Goal: Find specific page/section: Find specific page/section

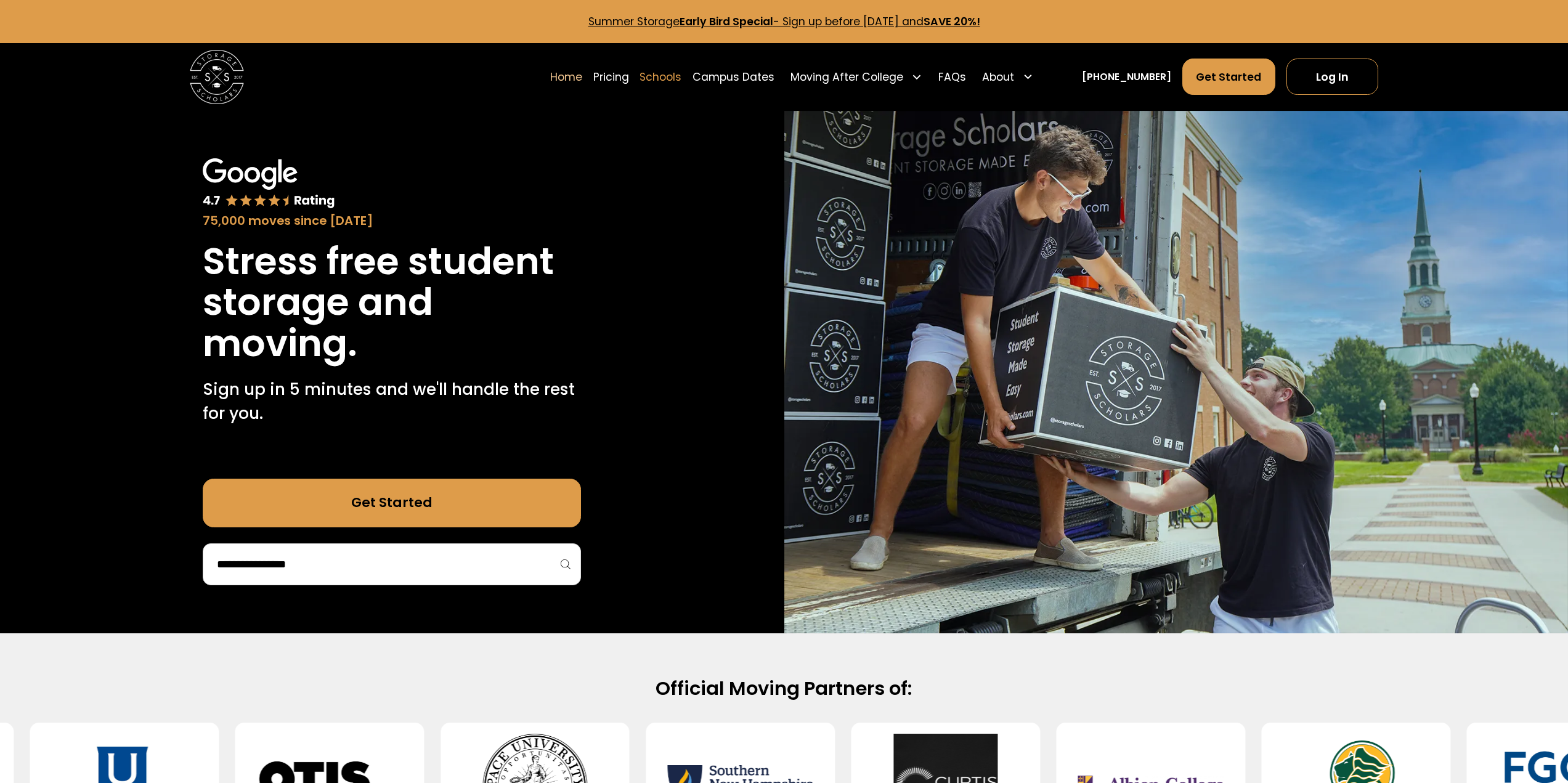
click at [682, 74] on link "Schools" at bounding box center [660, 76] width 42 height 37
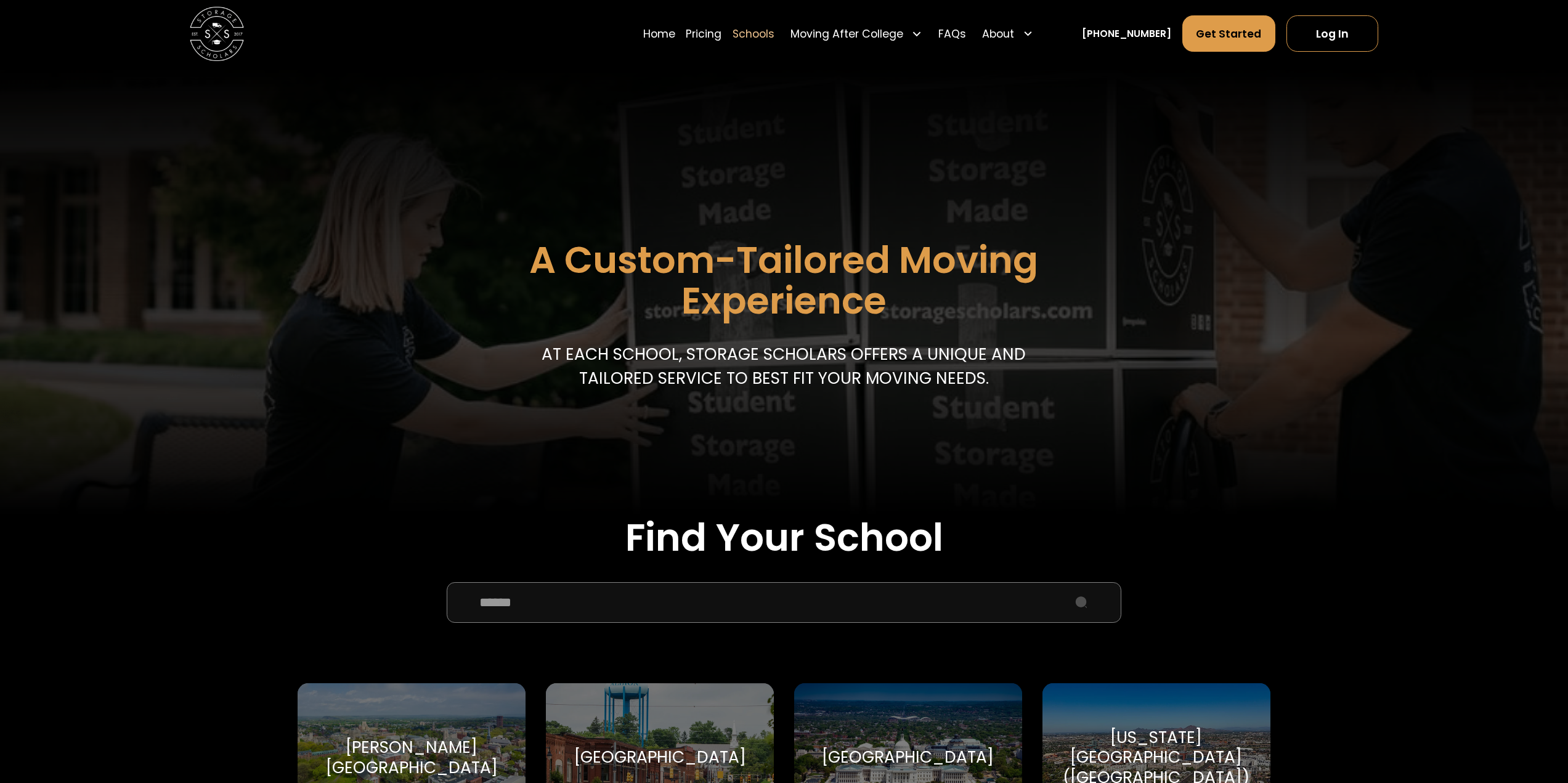
click at [695, 609] on input "School Select Form" at bounding box center [784, 602] width 675 height 41
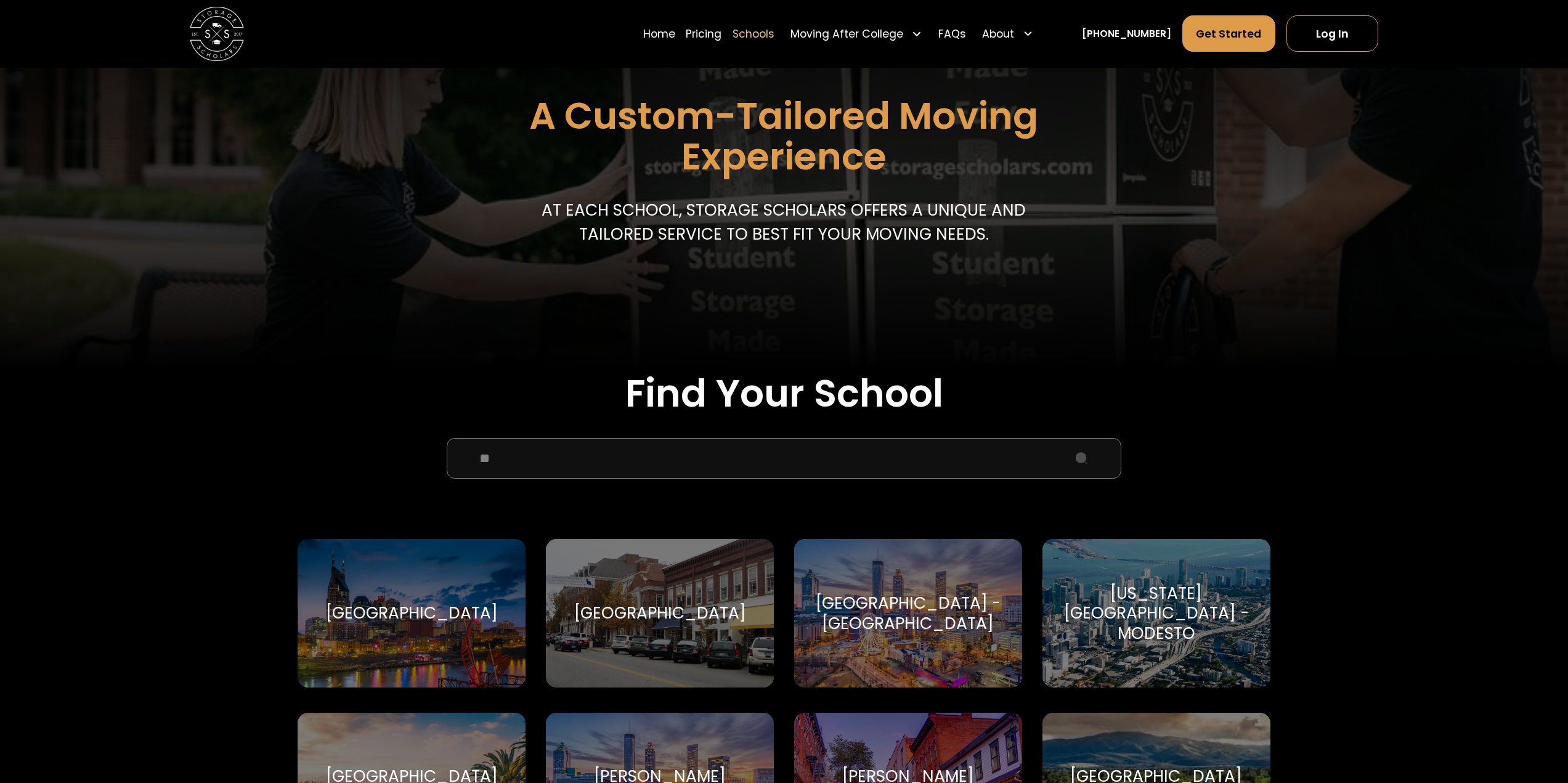
scroll to position [185, 0]
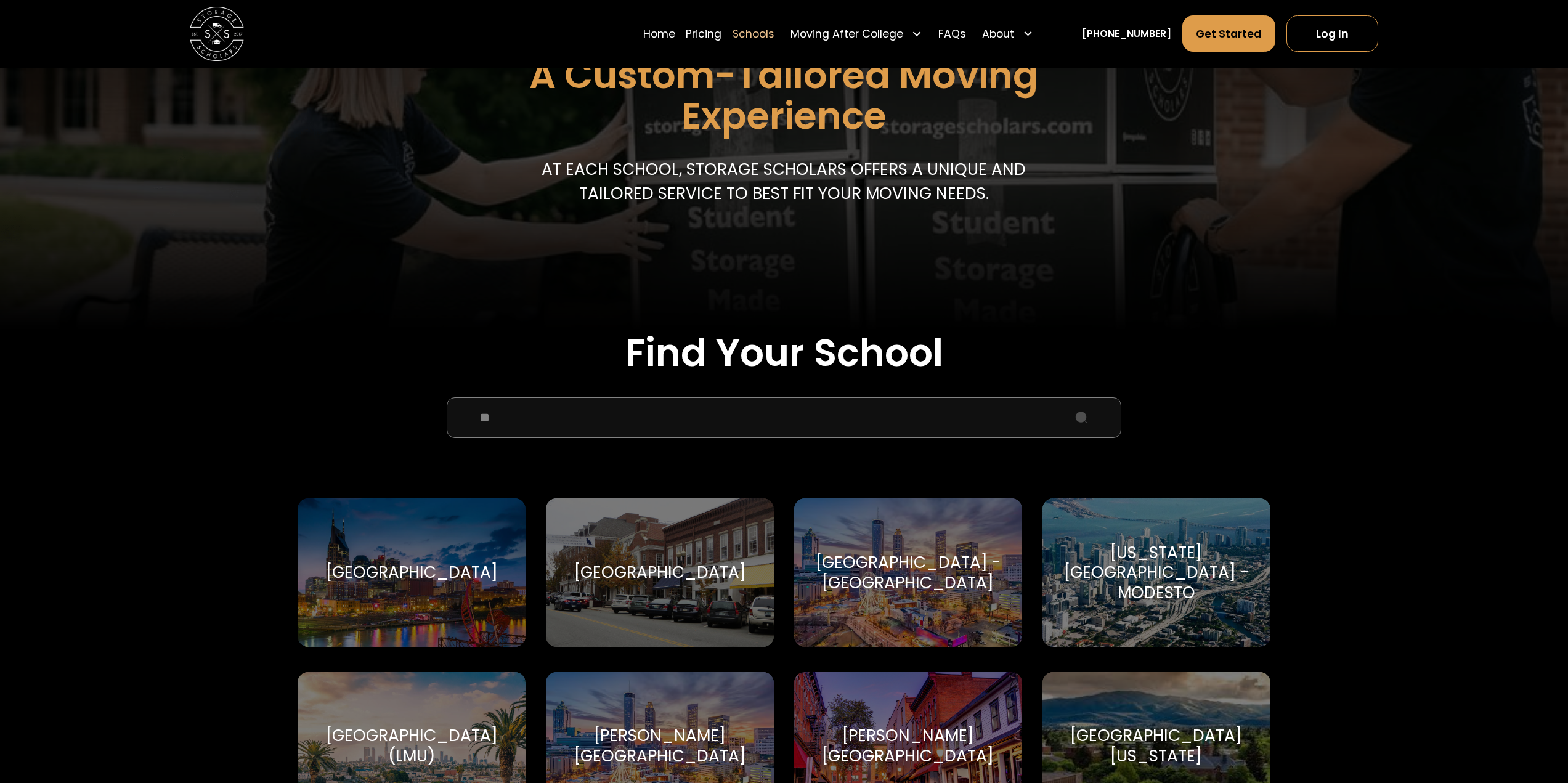
type input "**"
click at [668, 675] on div "Morehouse College Morehouse College" at bounding box center [660, 746] width 228 height 149
click at [673, 738] on div "Morehouse College" at bounding box center [660, 746] width 195 height 41
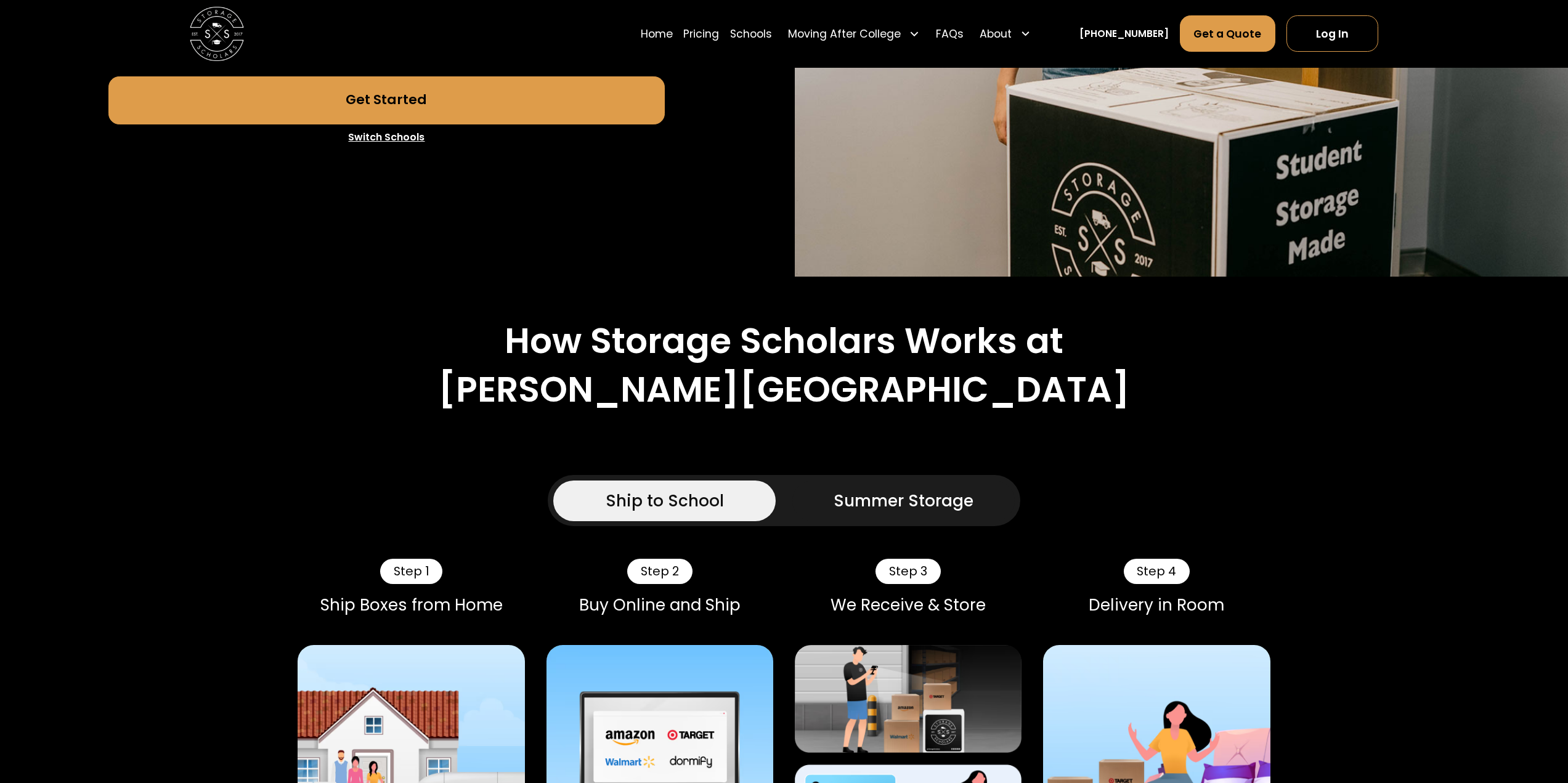
scroll to position [616, 0]
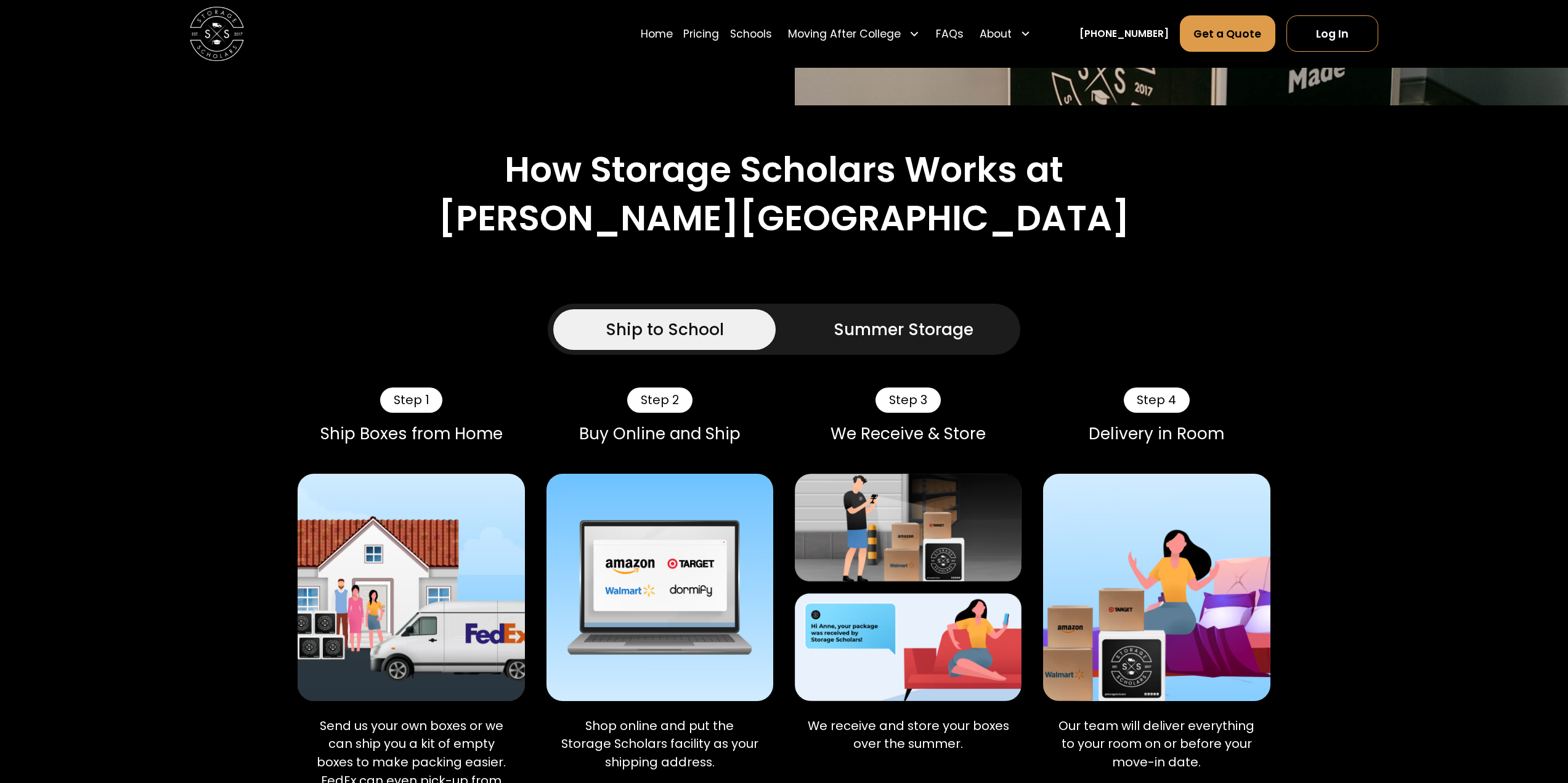
click at [905, 317] on div "Summer Storage" at bounding box center [903, 329] width 140 height 24
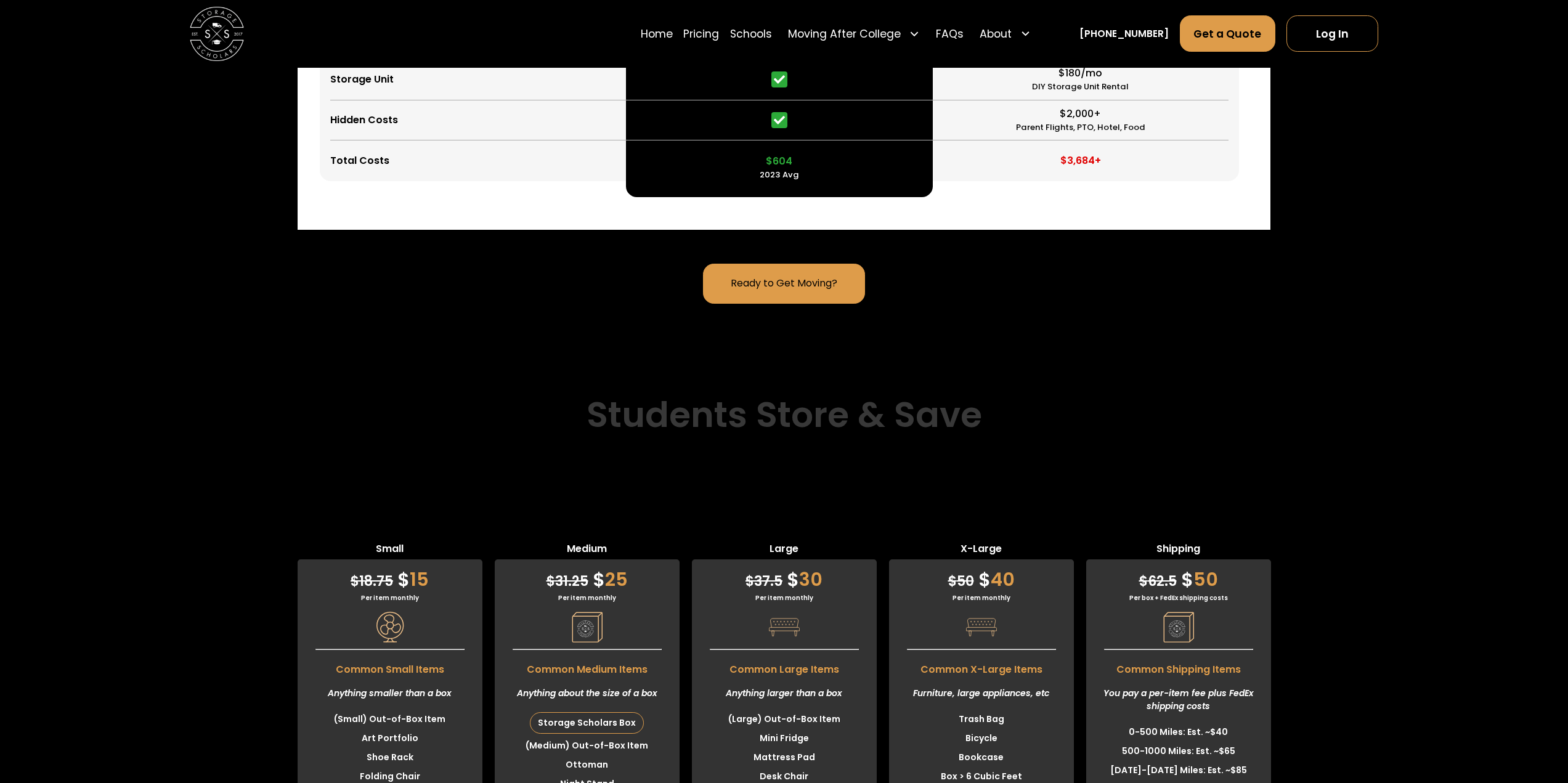
scroll to position [3757, 0]
